Goal: Task Accomplishment & Management: Use online tool/utility

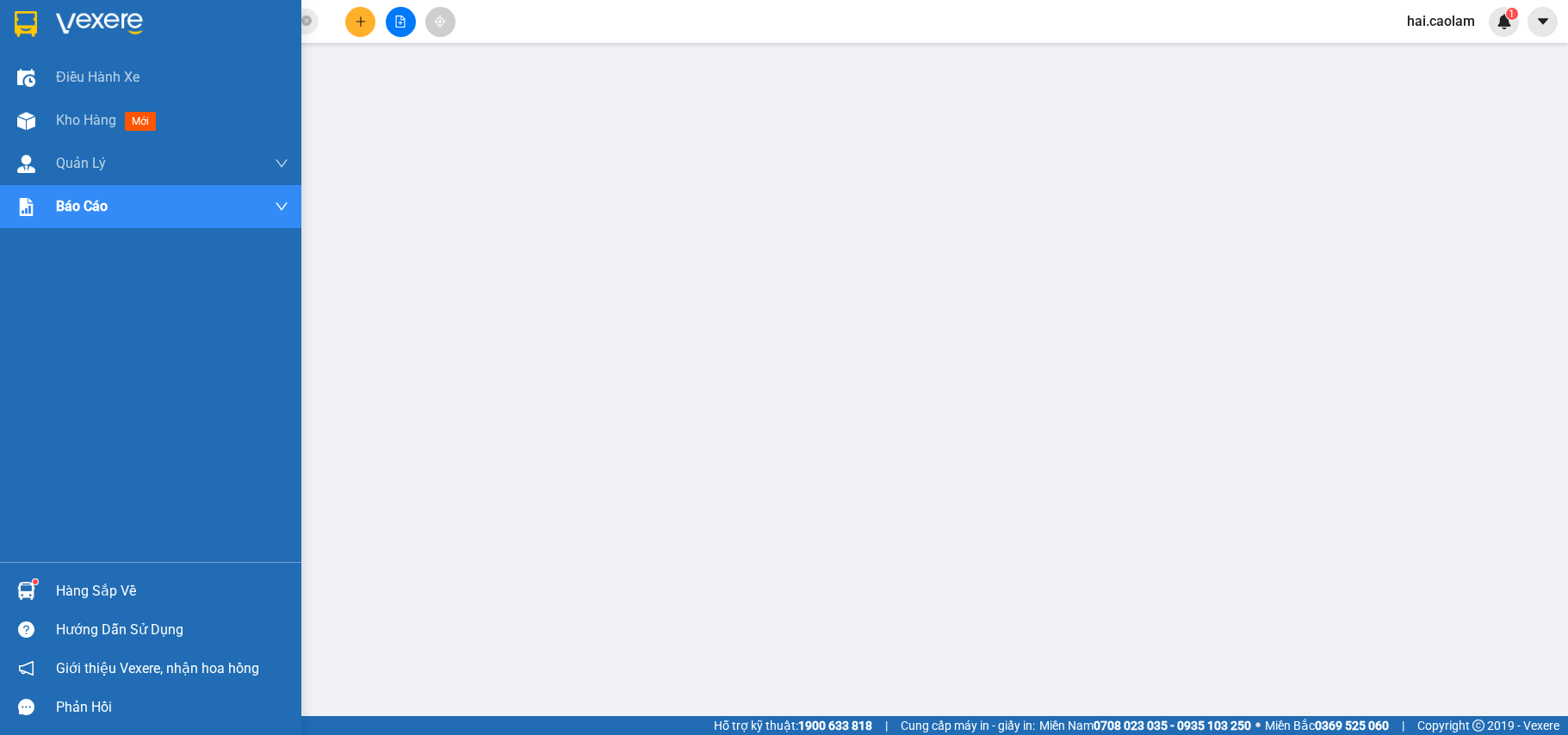
click at [24, 125] on img at bounding box center [25, 120] width 18 height 18
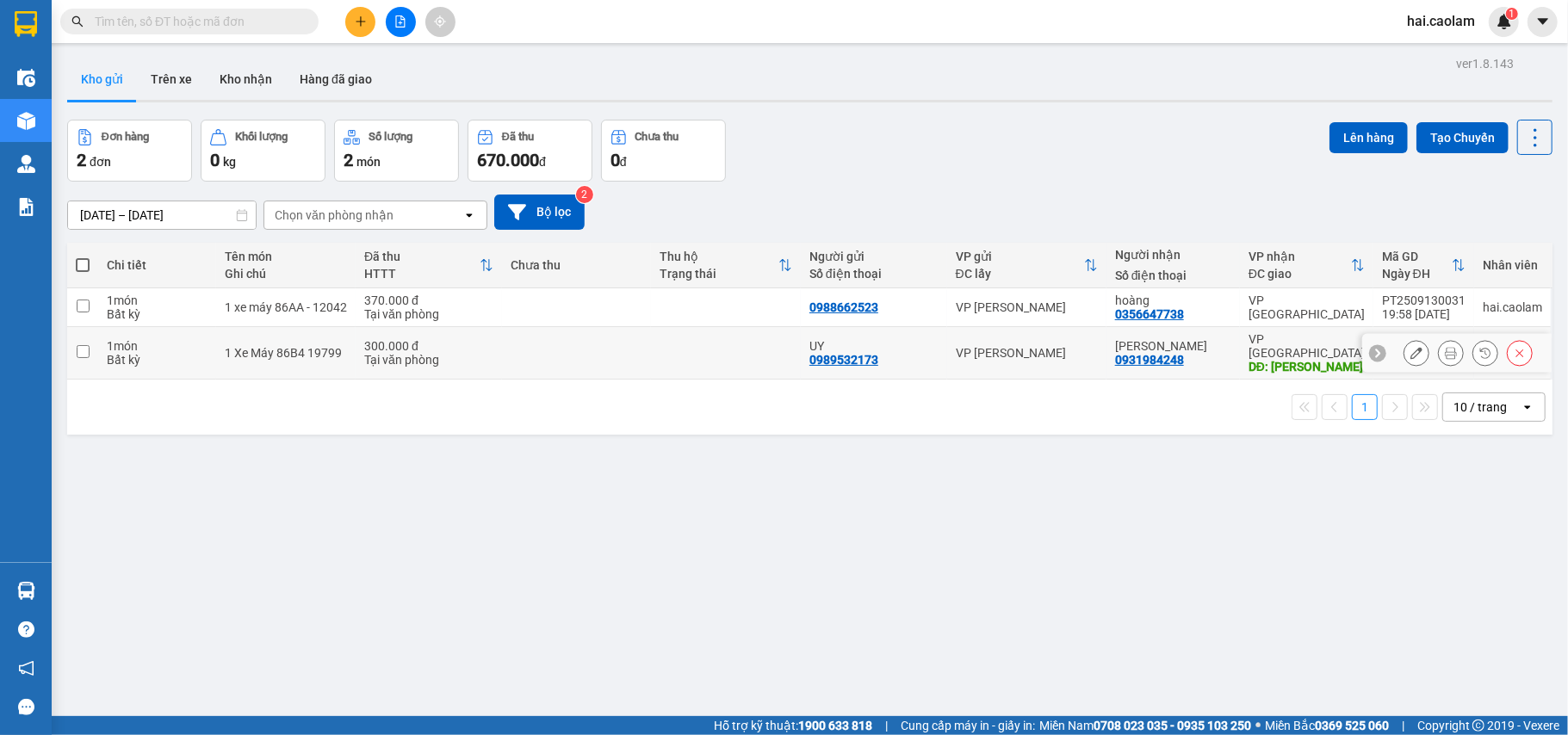
click at [973, 333] on td "VP [PERSON_NAME]" at bounding box center [1027, 353] width 159 height 52
checkbox input "true"
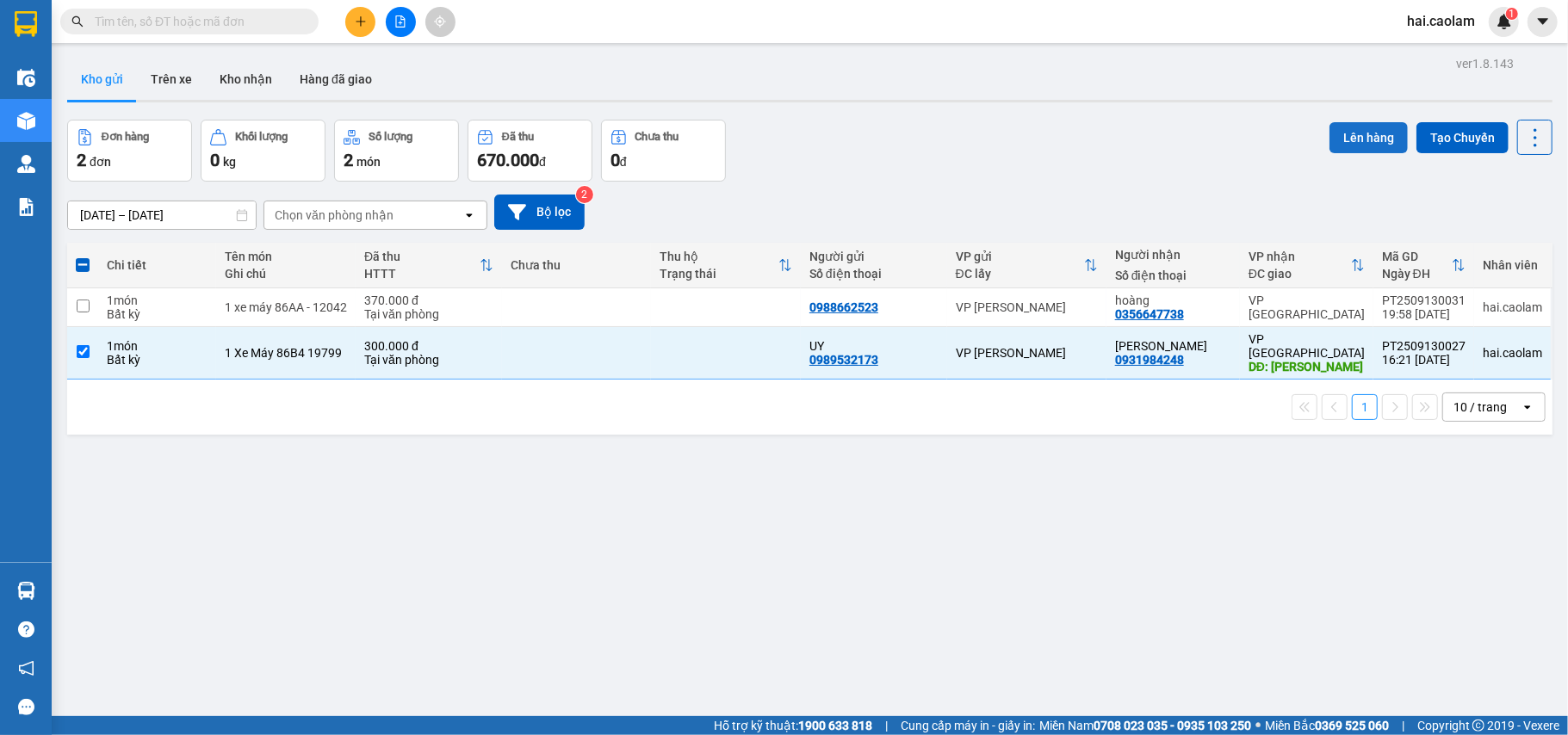
click at [1342, 153] on button "Lên hàng" at bounding box center [1369, 137] width 78 height 31
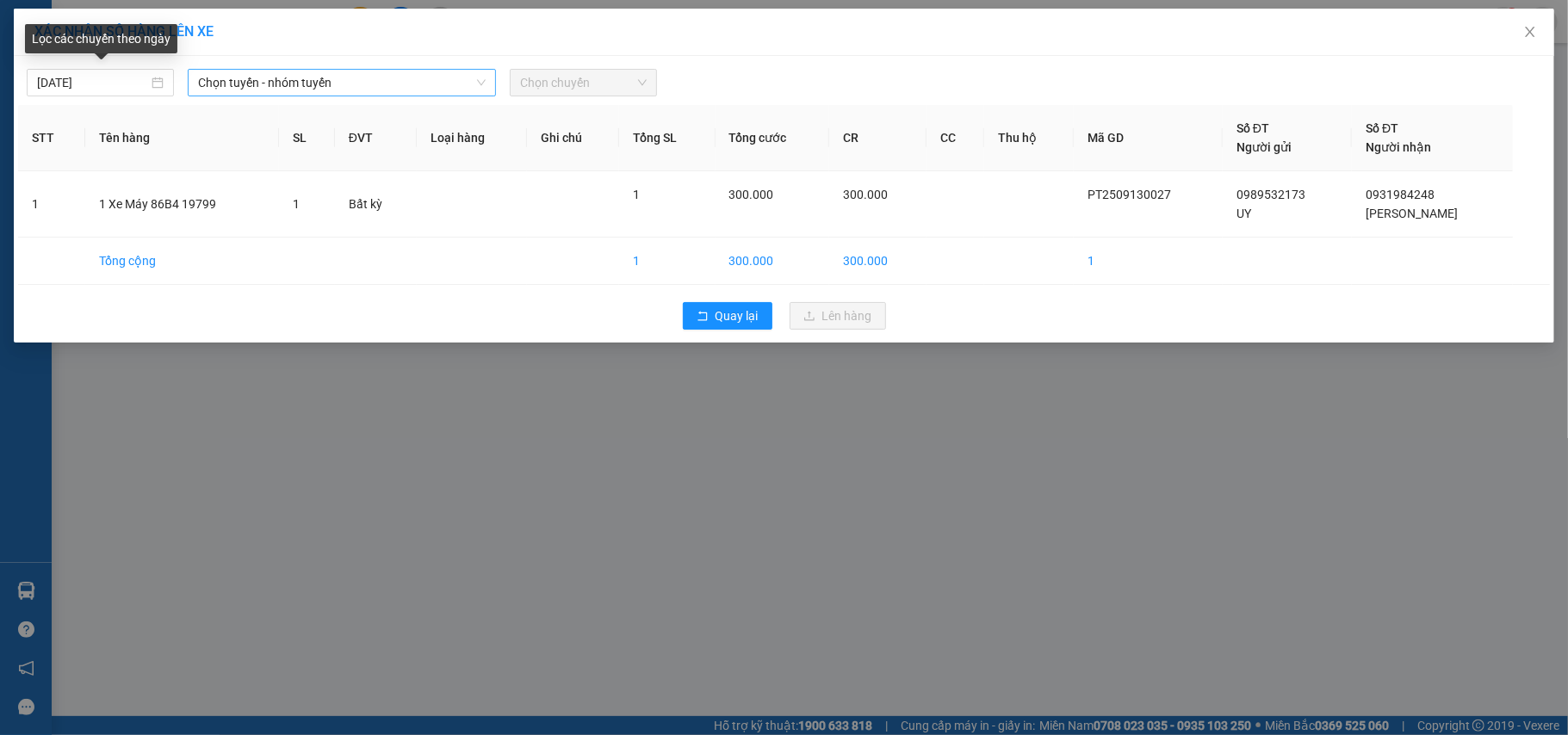
click at [290, 73] on span "Chọn tuyến - nhóm tuyến" at bounding box center [342, 83] width 288 height 26
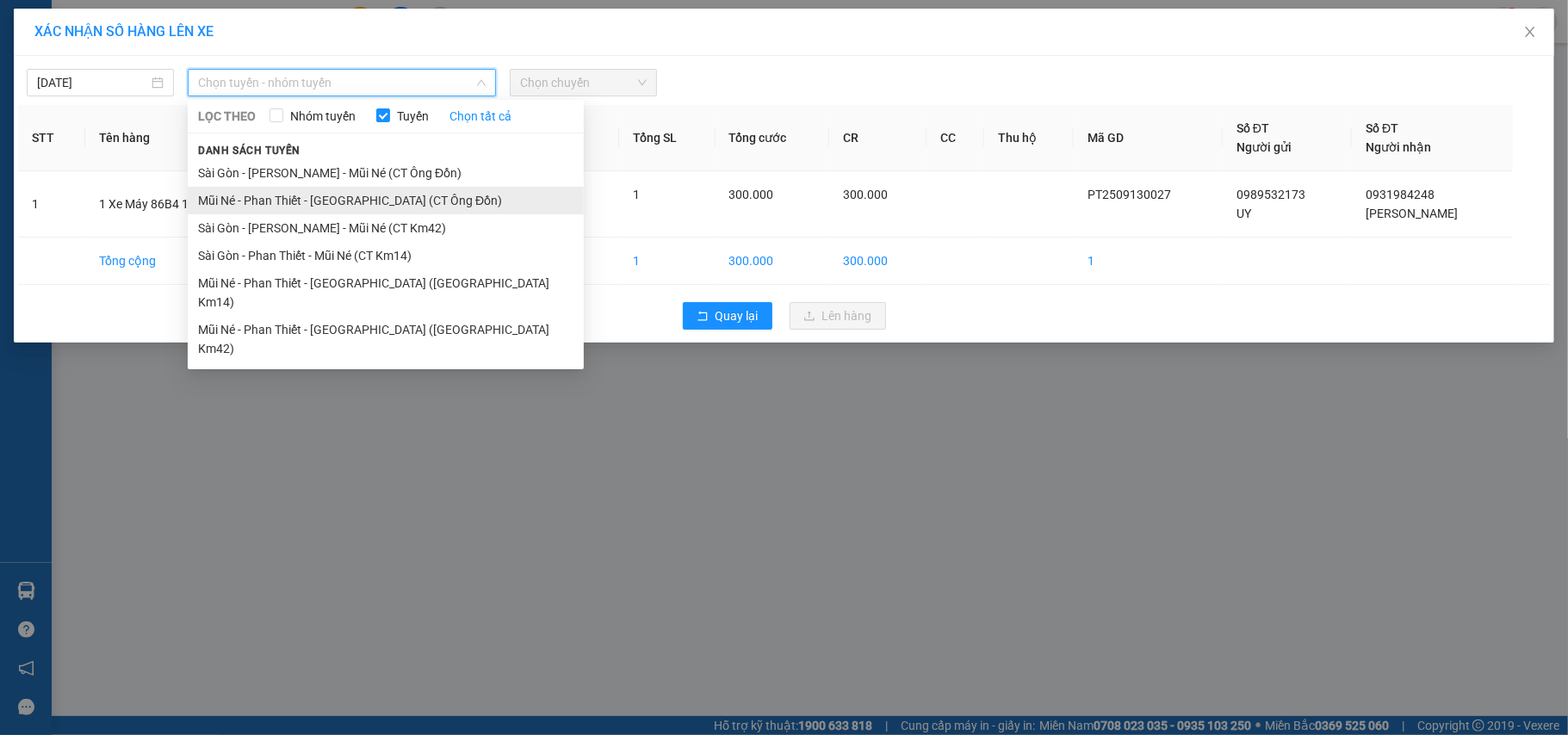
click at [511, 195] on li "Mũi Né - Phan Thiết - [GEOGRAPHIC_DATA] (CT Ông Đồn)" at bounding box center [385, 201] width 396 height 28
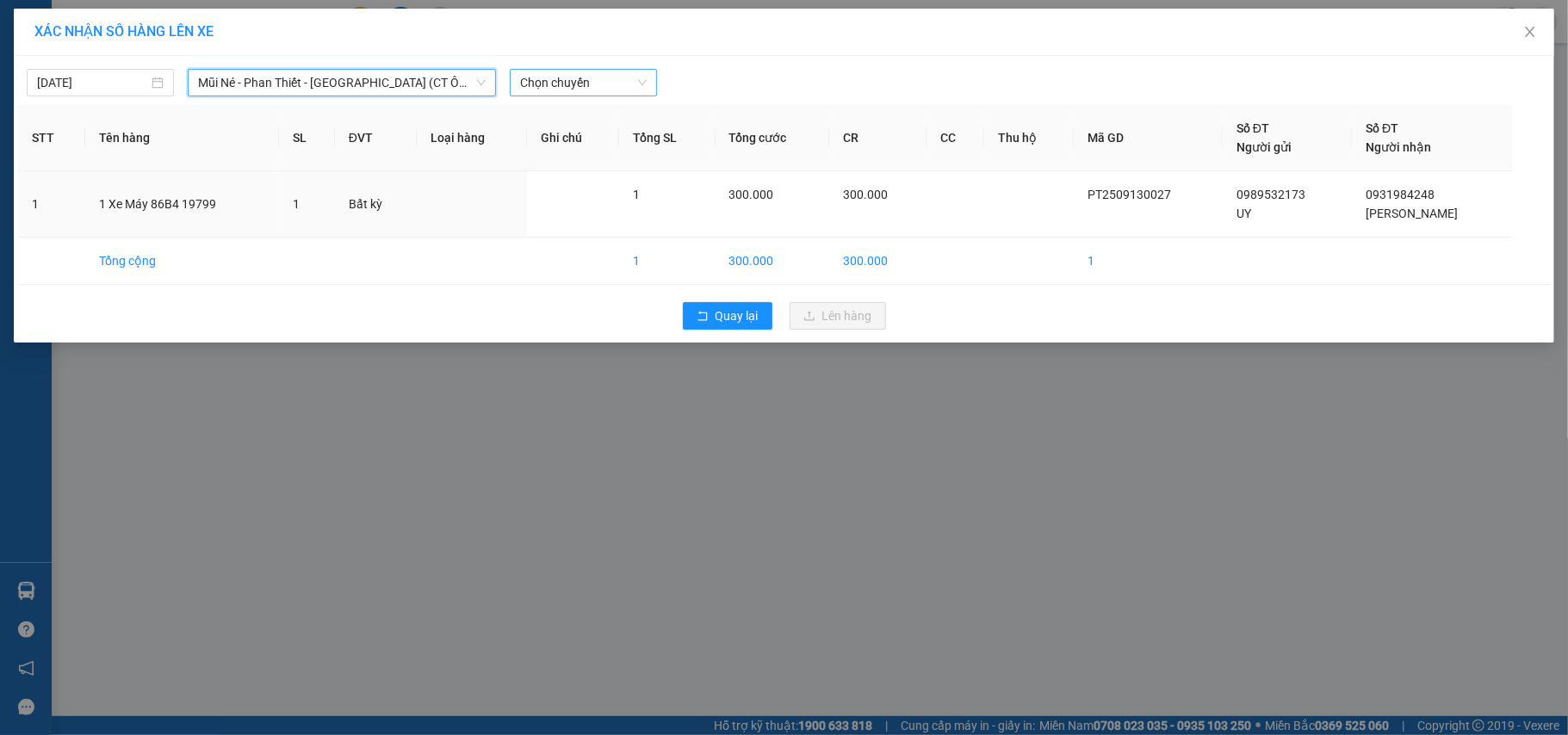
click at [605, 84] on span "Chọn chuyến" at bounding box center [583, 83] width 127 height 26
click at [600, 164] on div "04:00 - 86B-013.77" at bounding box center [587, 172] width 134 height 19
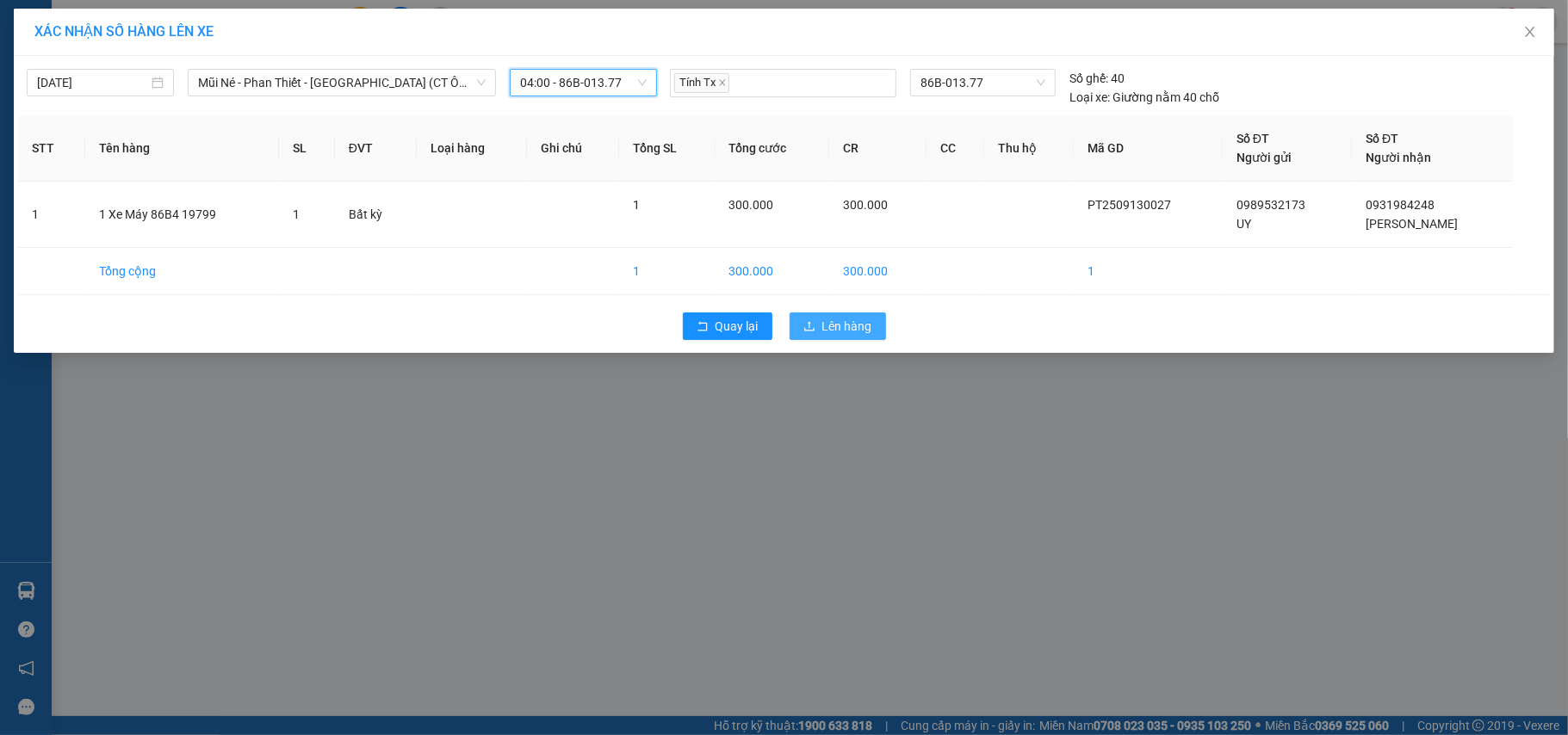
click at [858, 332] on span "Lên hàng" at bounding box center [848, 326] width 50 height 19
